Goal: Task Accomplishment & Management: Use online tool/utility

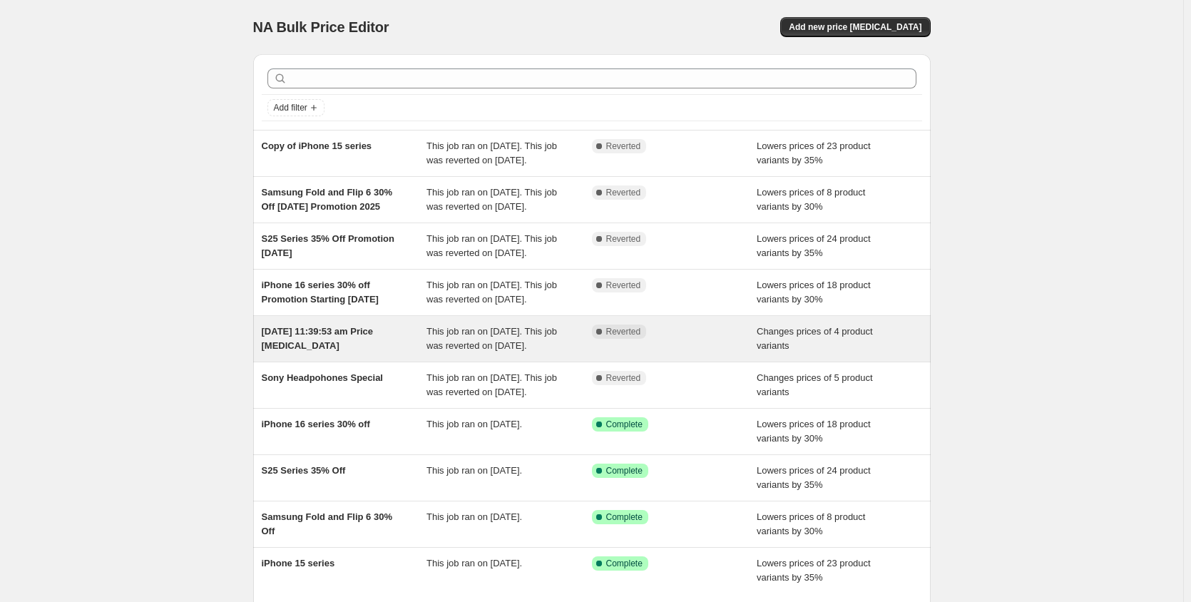
click at [351, 351] on span "[DATE] 11:39:53 am Price [MEDICAL_DATA]" at bounding box center [318, 338] width 112 height 25
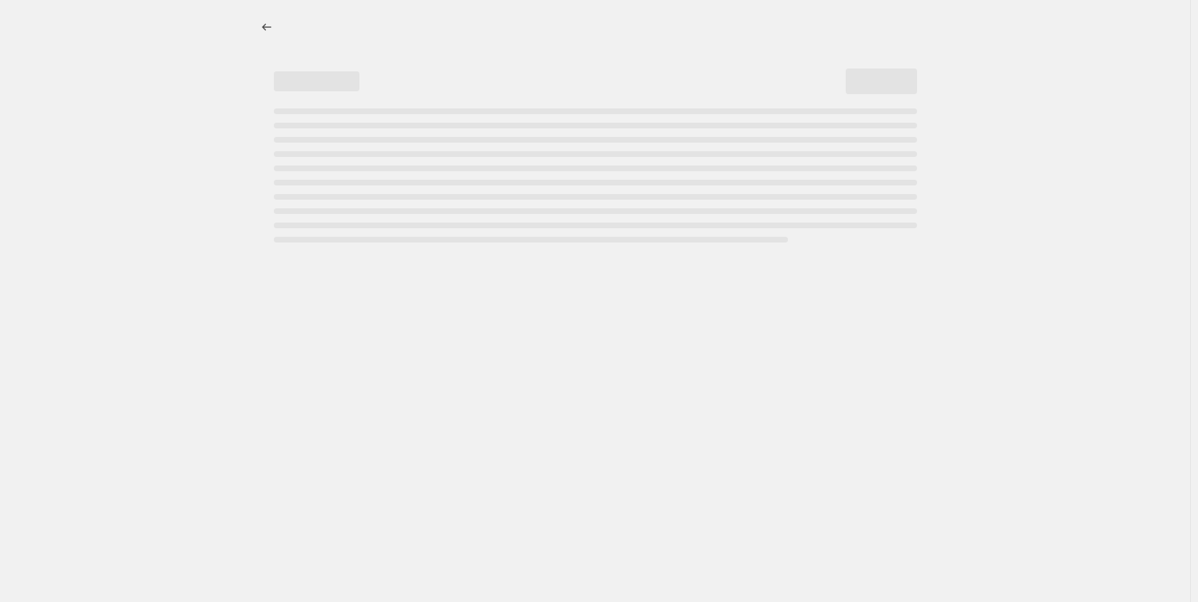
select select "vendor"
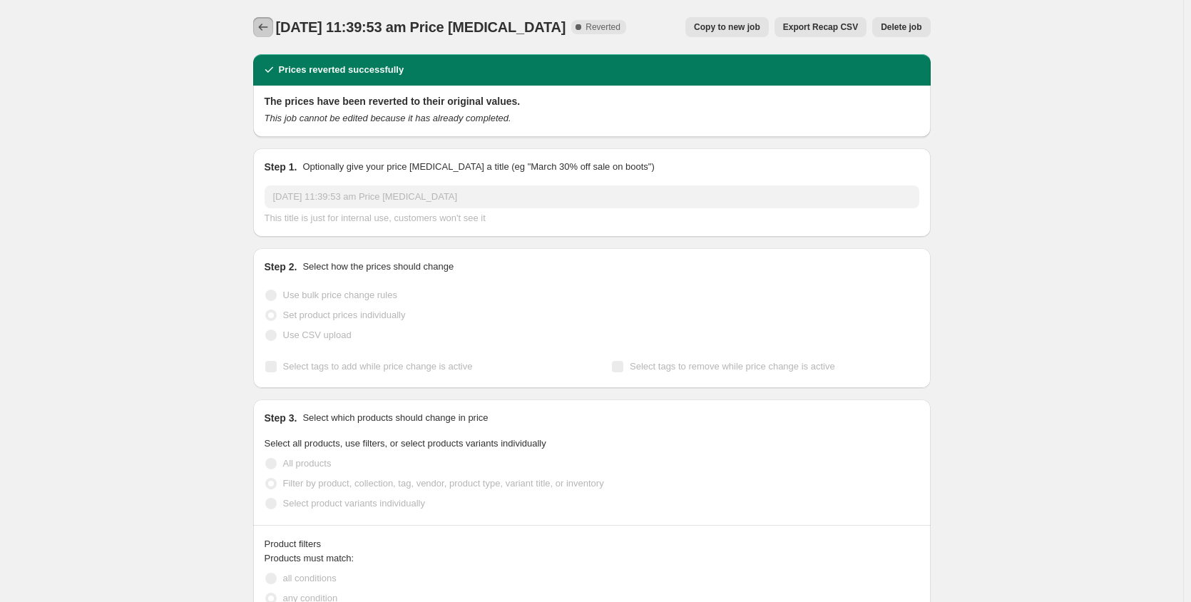
click at [265, 31] on icon "Price change jobs" at bounding box center [263, 27] width 14 height 14
